Goal: Book appointment/travel/reservation

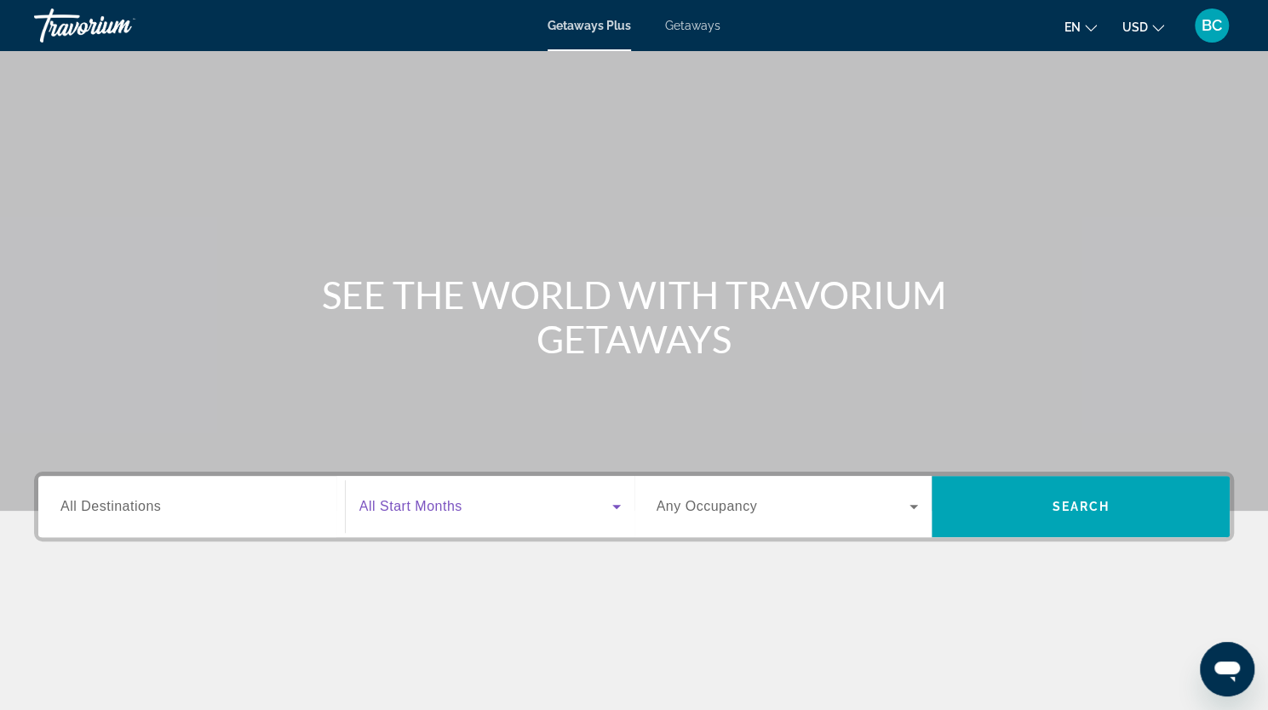
click at [612, 507] on icon "Search widget" at bounding box center [616, 506] width 20 height 20
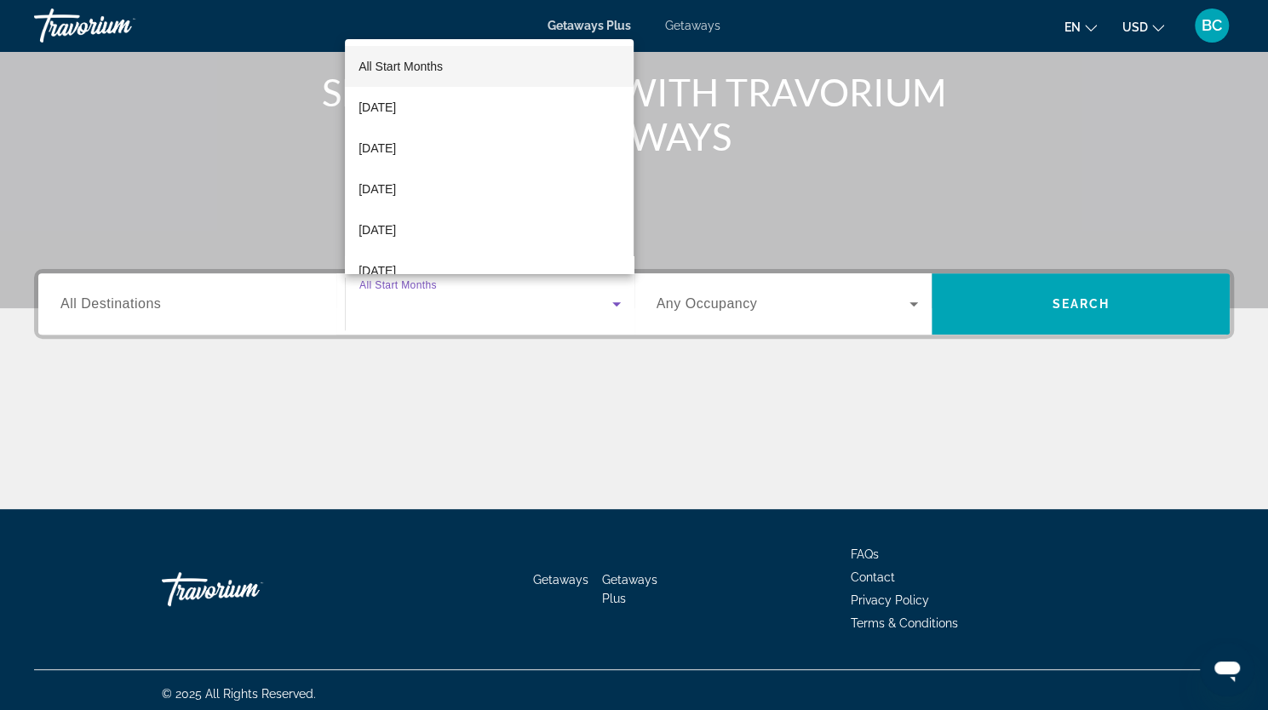
scroll to position [209, 0]
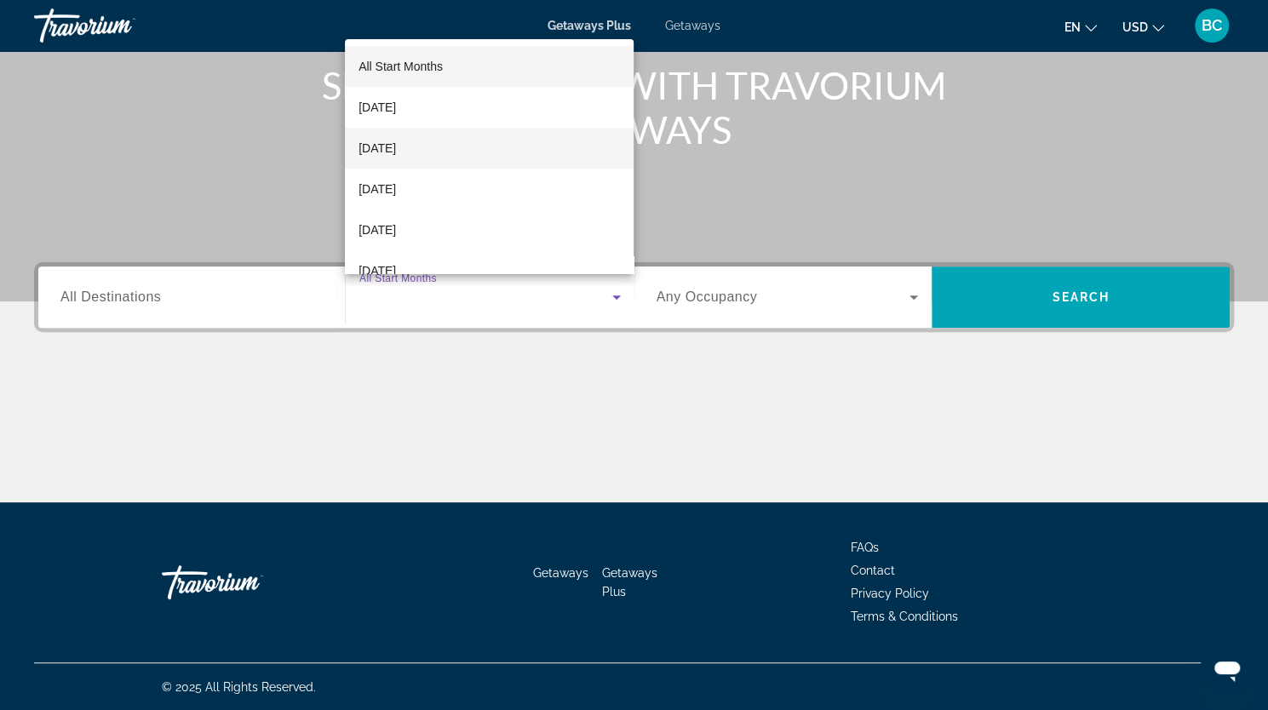
click at [409, 137] on mat-option "[DATE]" at bounding box center [489, 148] width 289 height 41
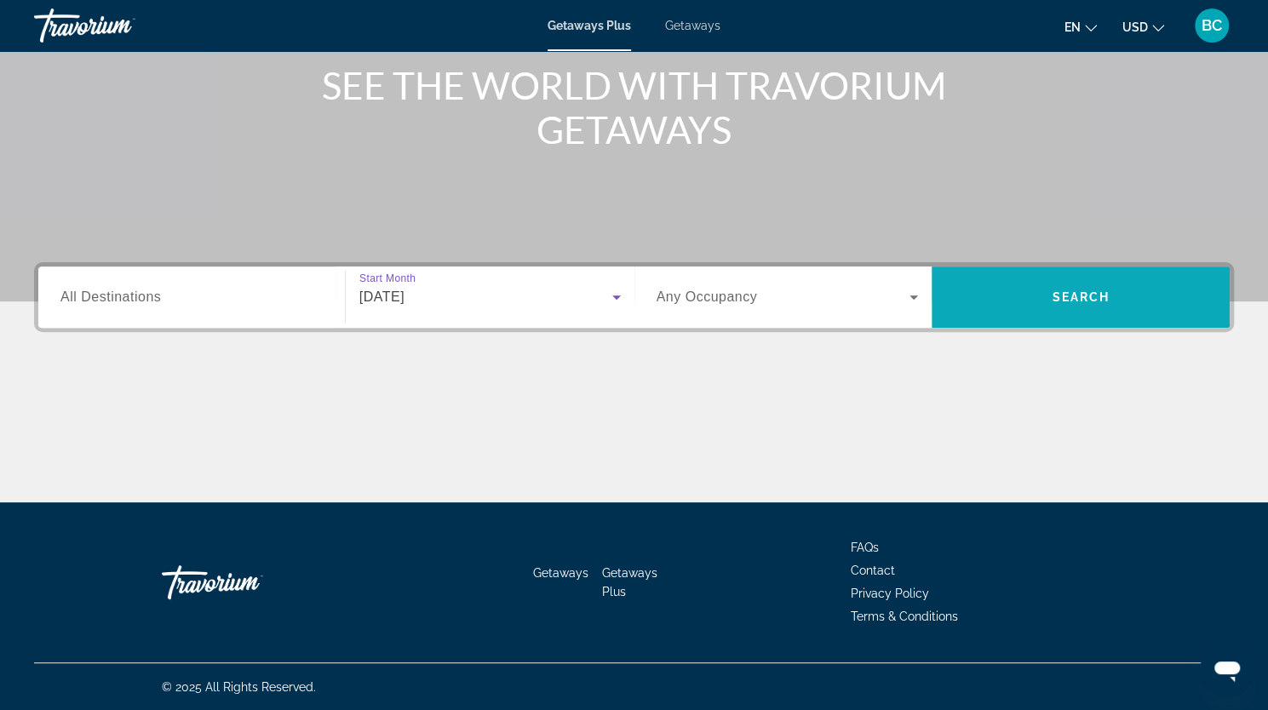
click at [1104, 297] on span "Search" at bounding box center [1081, 297] width 58 height 14
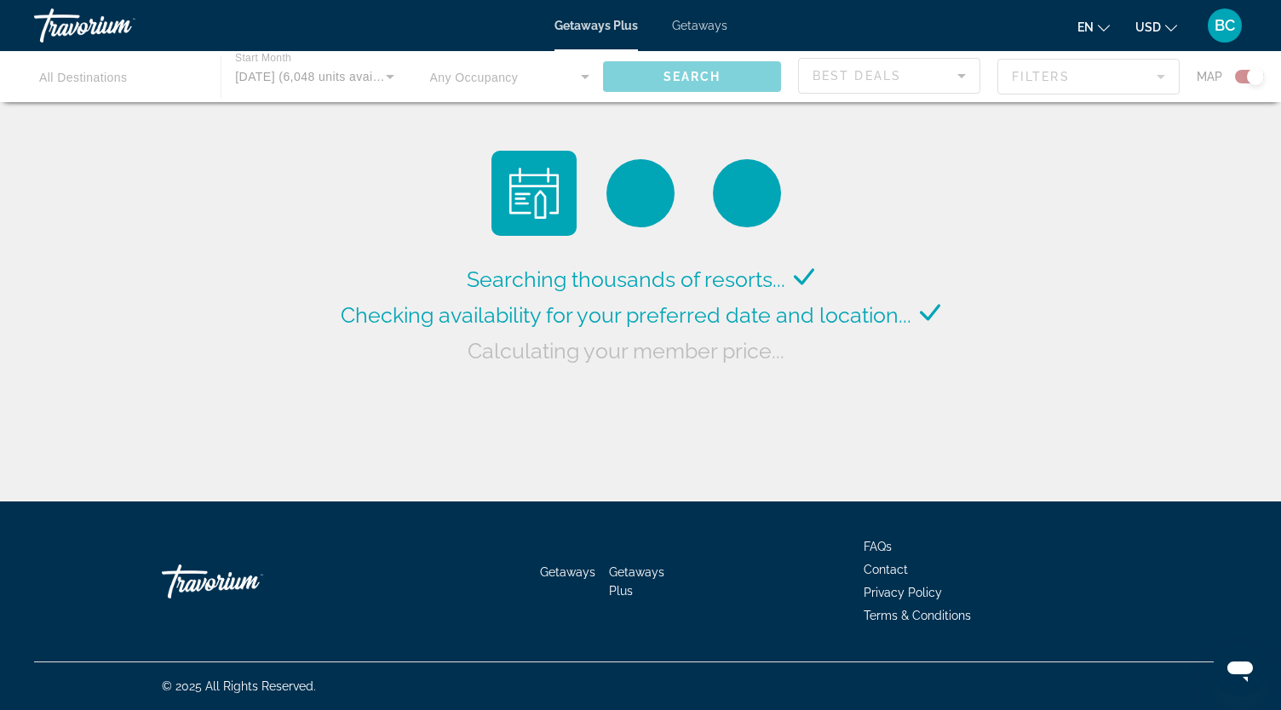
click at [1104, 297] on div "Searching thousands of resorts... Checking availability for your preferred date…" at bounding box center [640, 255] width 1281 height 510
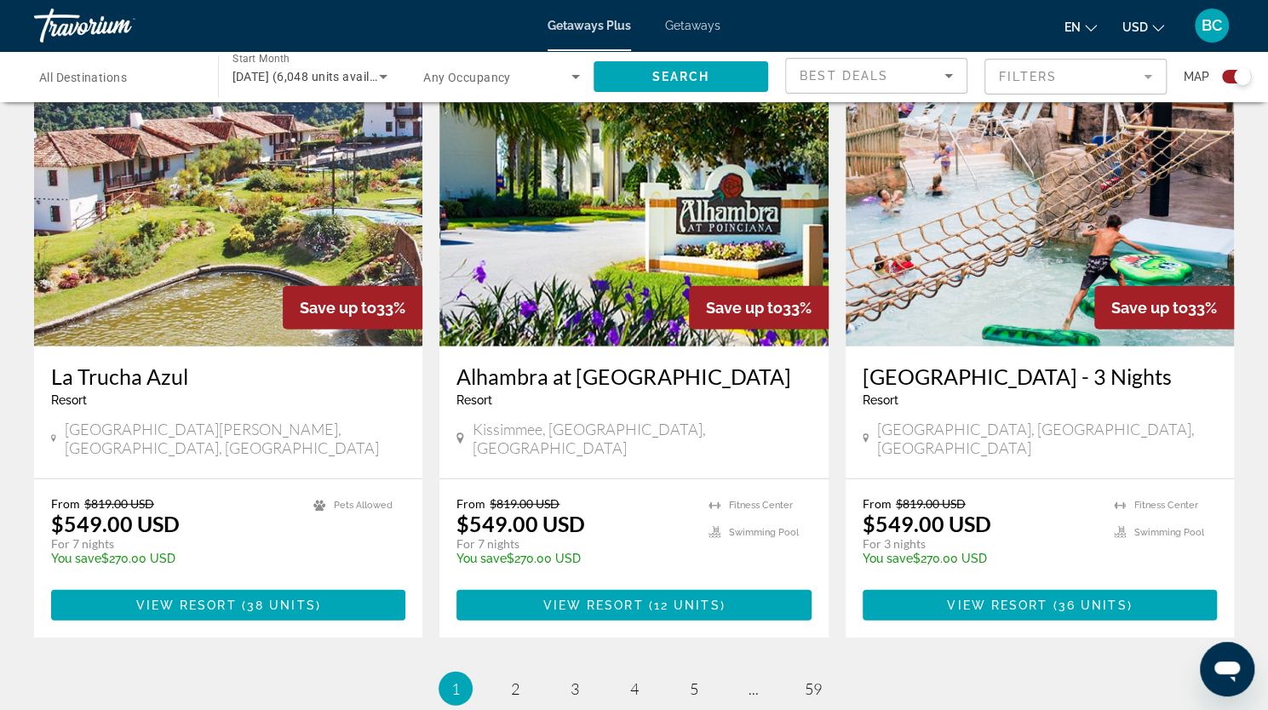
scroll to position [2534, 0]
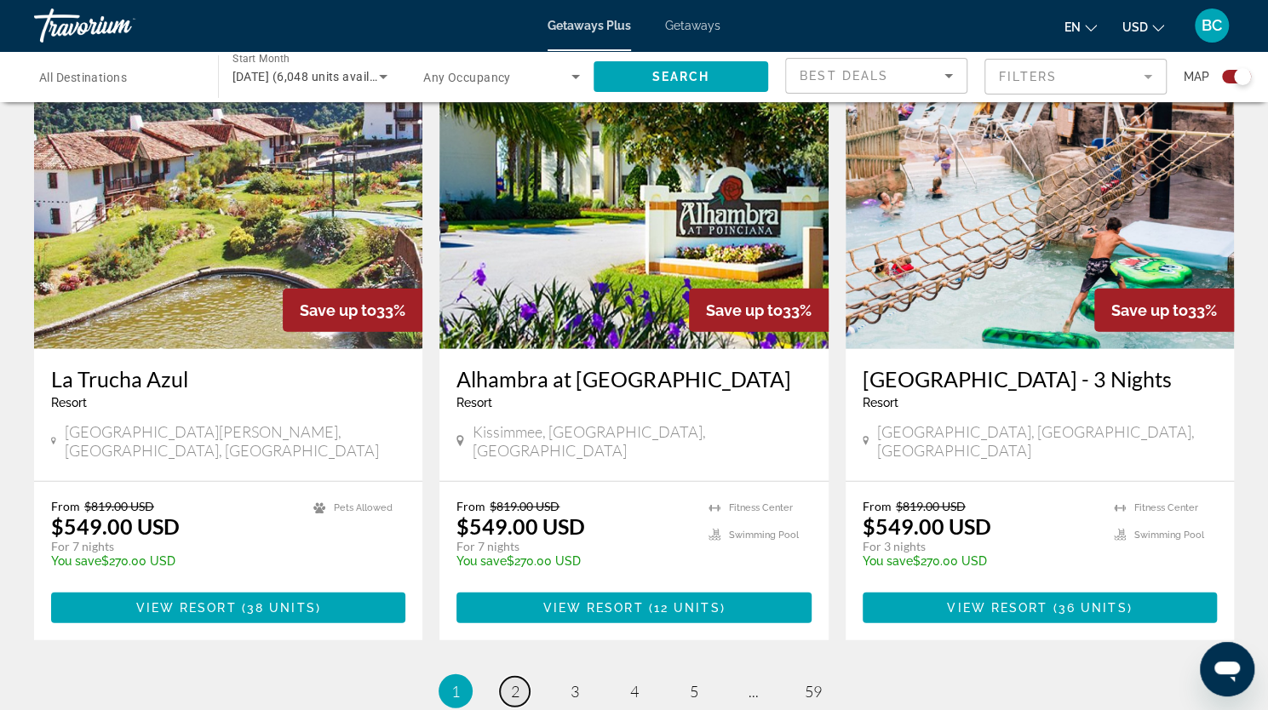
click at [508, 677] on link "page 2" at bounding box center [515, 692] width 30 height 30
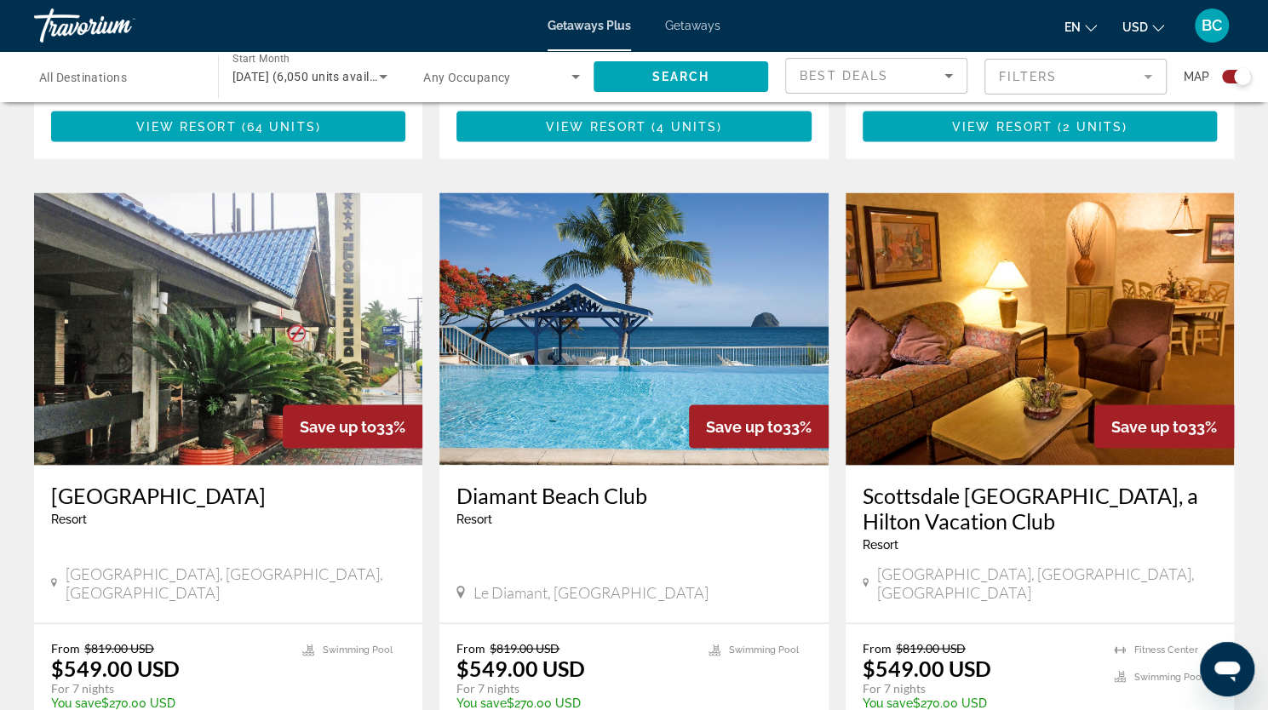
scroll to position [1798, 0]
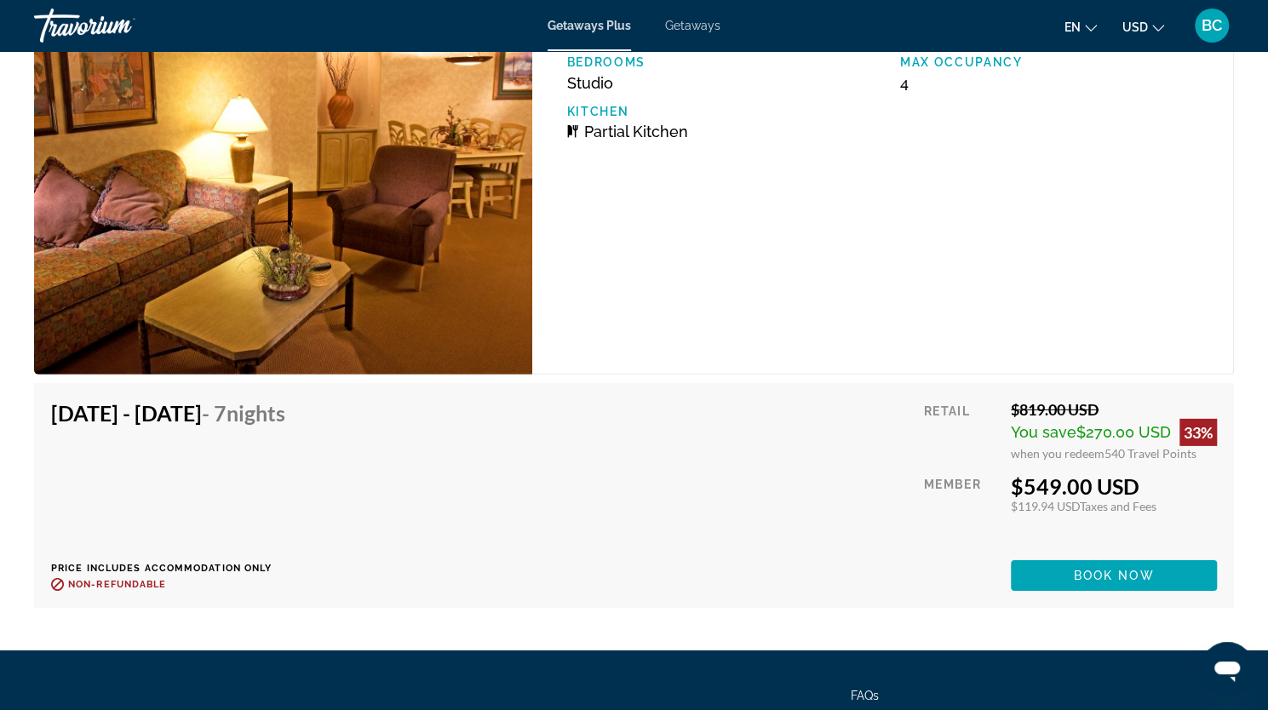
scroll to position [2788, 0]
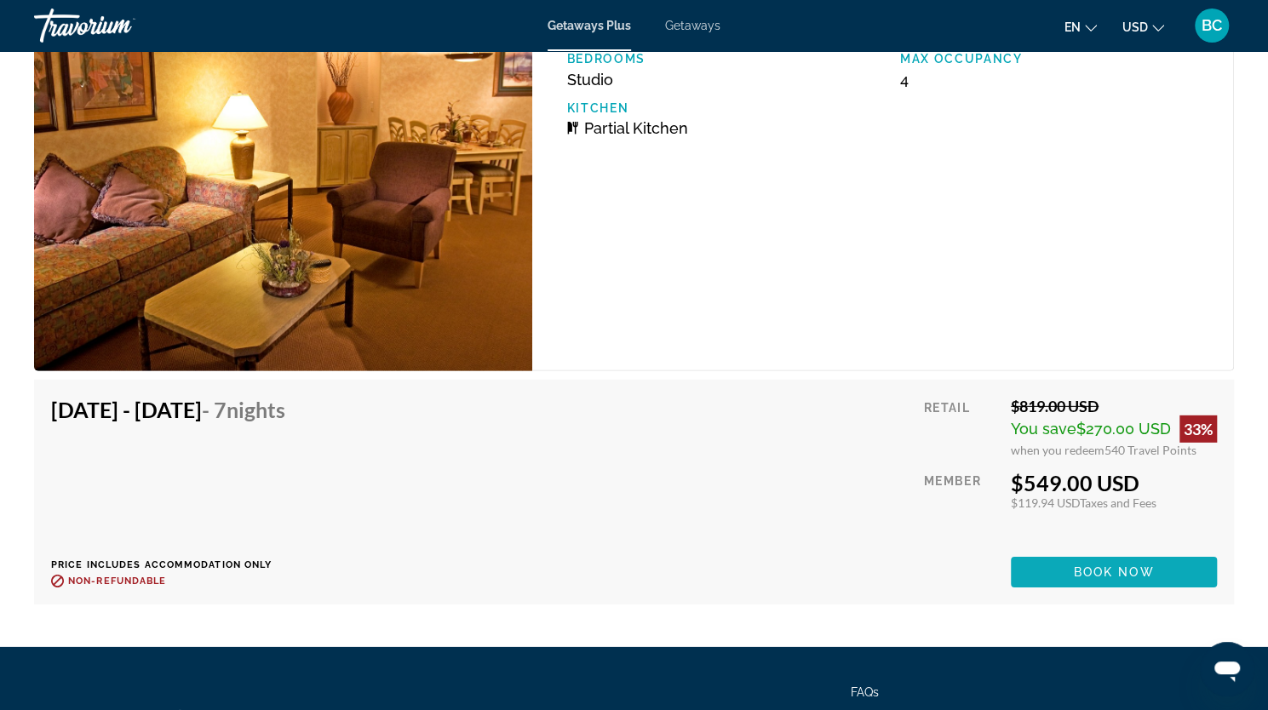
click at [1129, 575] on span "Book now" at bounding box center [1114, 572] width 81 height 14
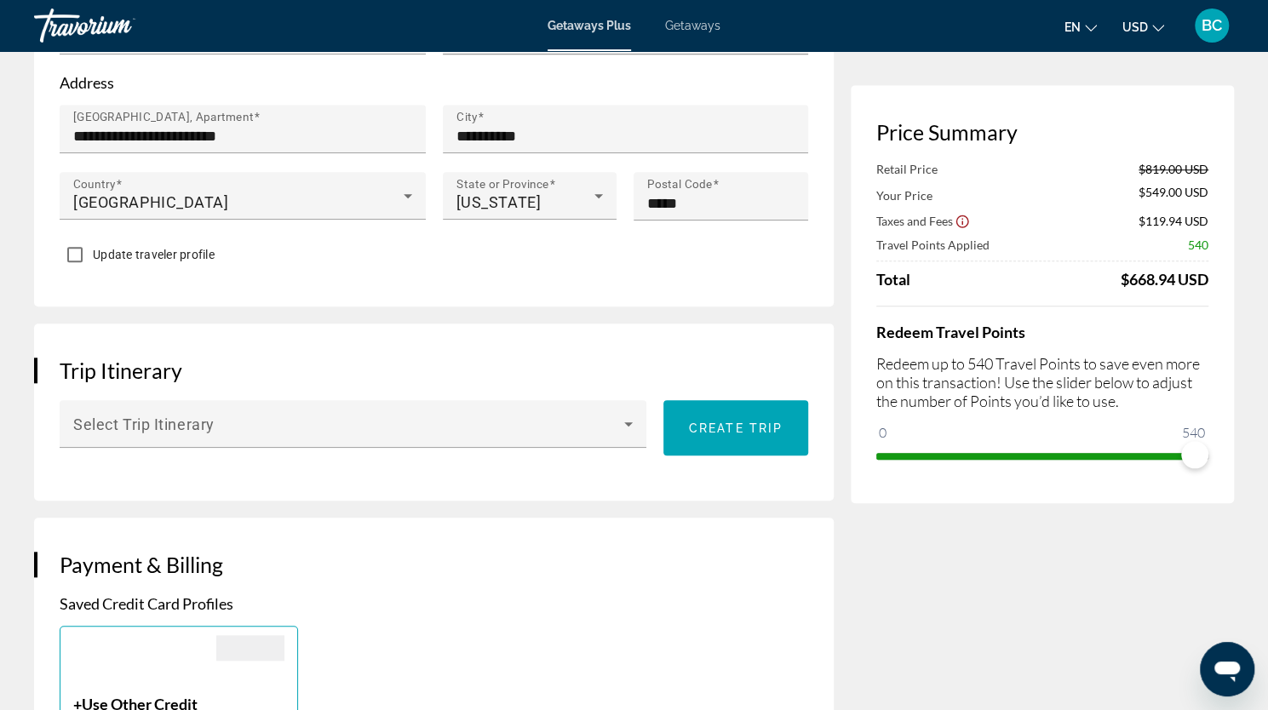
scroll to position [744, 0]
